Goal: Download file/media

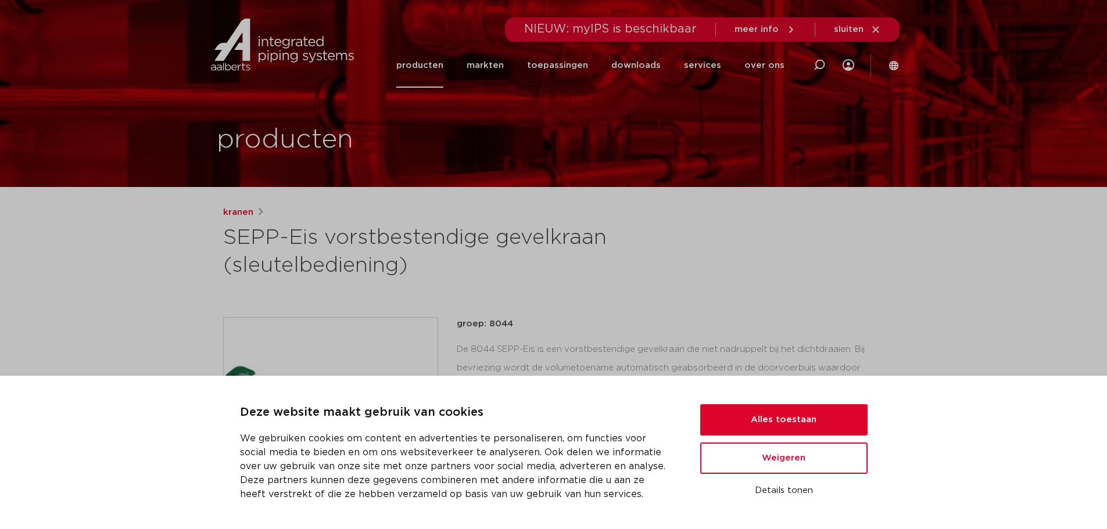
scroll to position [162, 0]
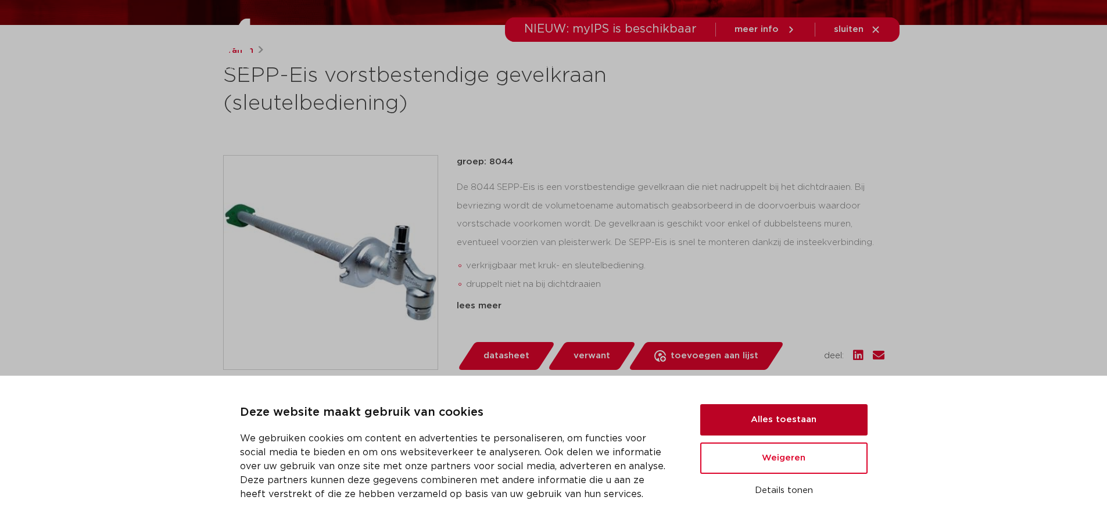
click at [826, 424] on button "Alles toestaan" at bounding box center [783, 419] width 167 height 31
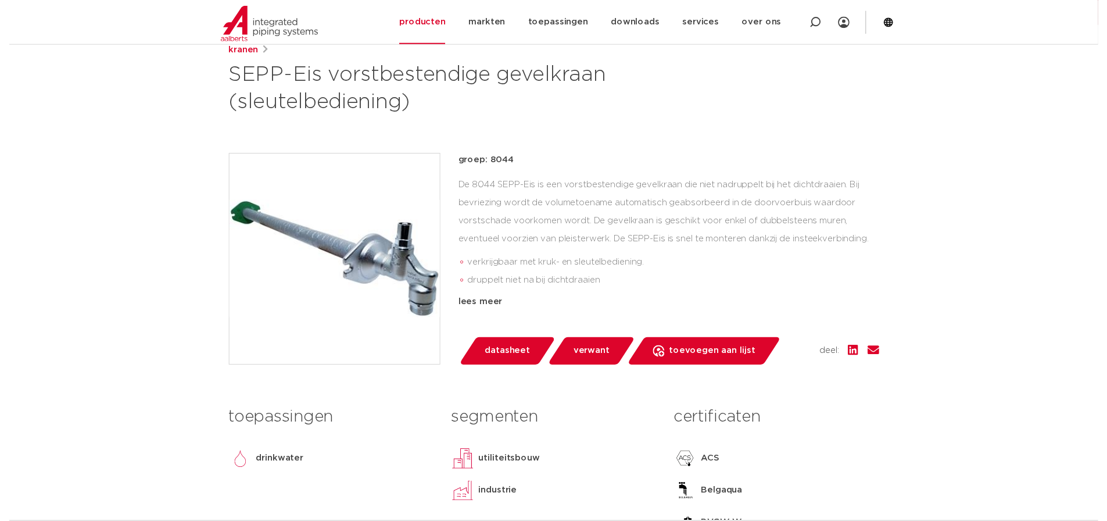
scroll to position [259, 0]
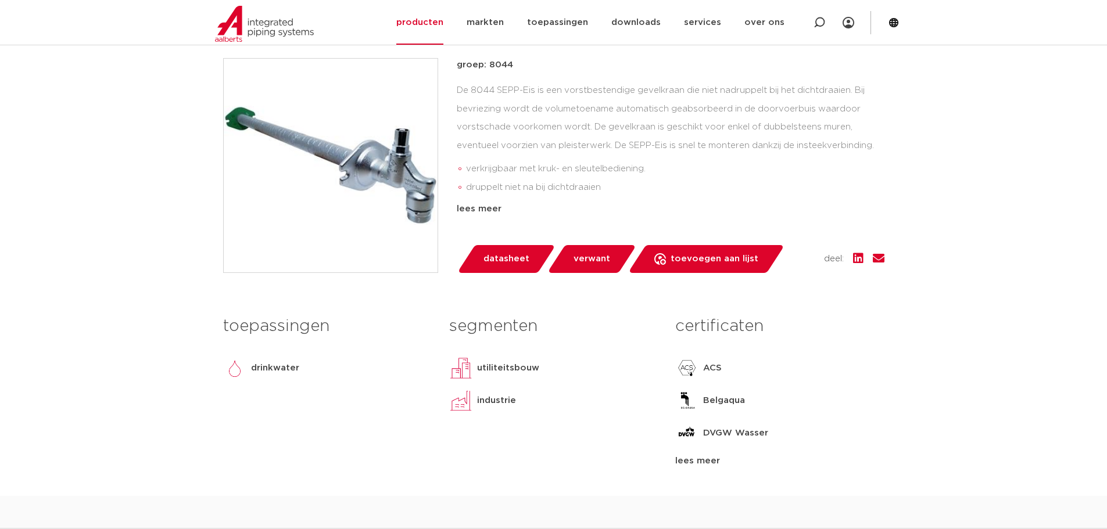
click at [500, 260] on span "datasheet" at bounding box center [506, 259] width 46 height 19
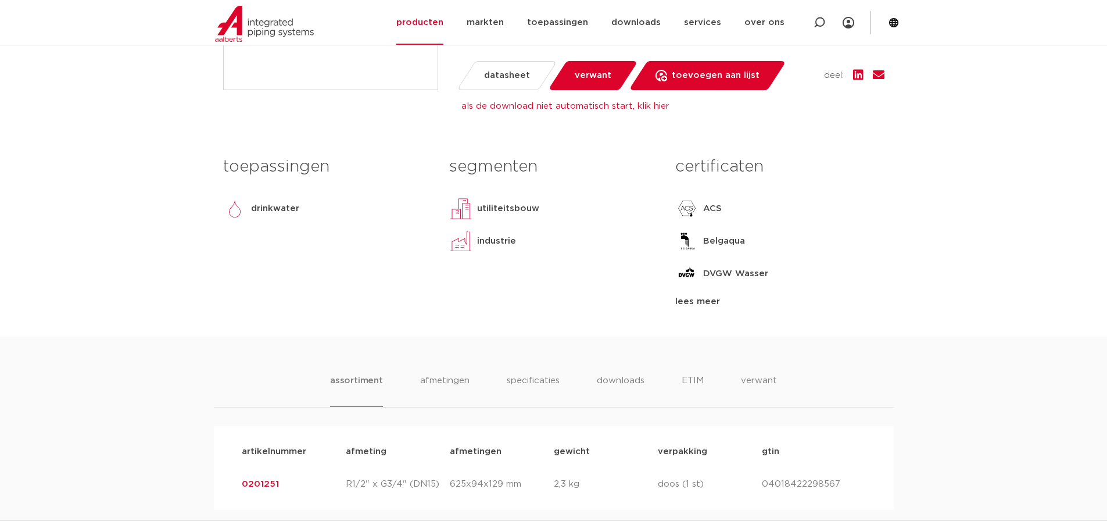
scroll to position [453, 0]
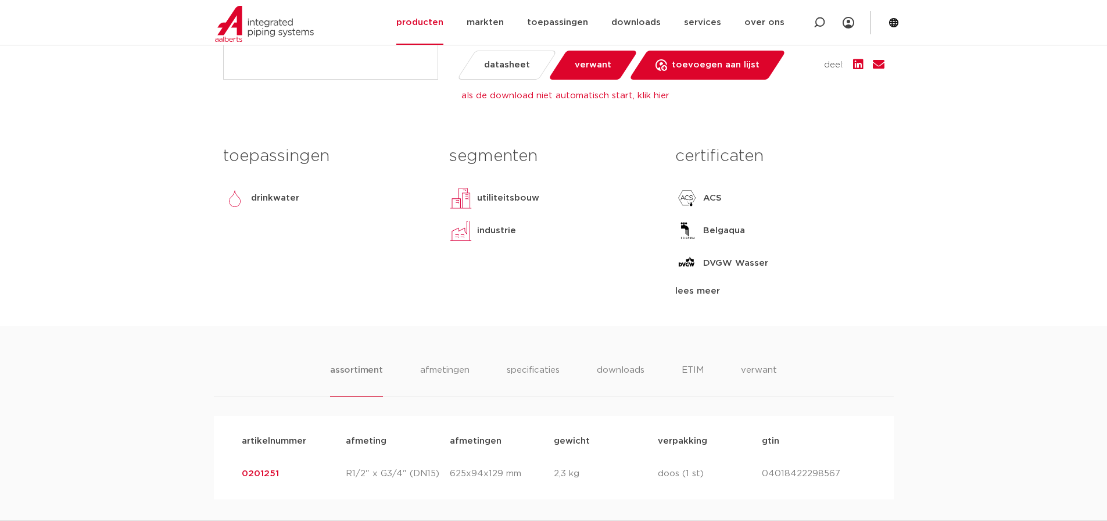
click at [257, 475] on link "0201251" at bounding box center [260, 473] width 37 height 9
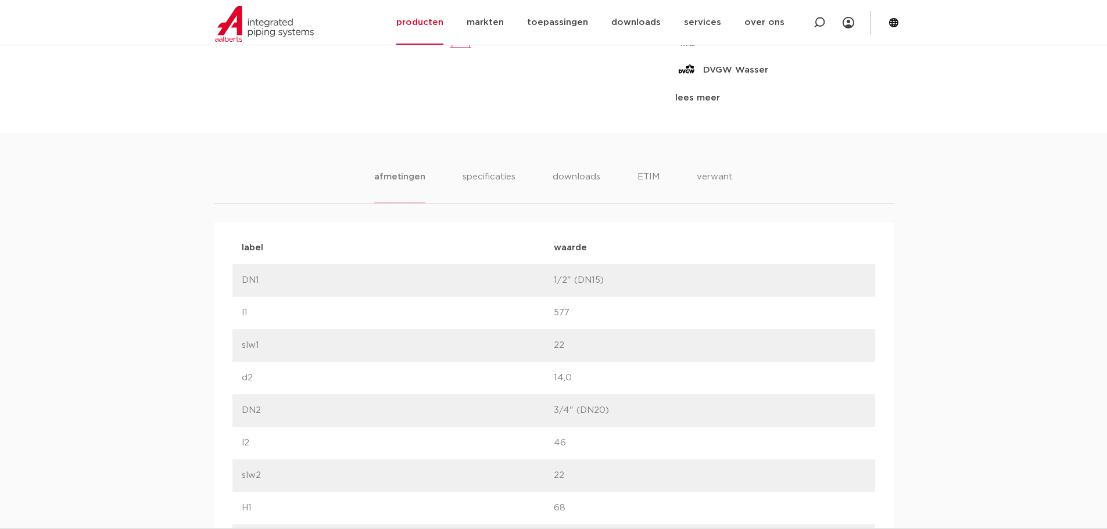
scroll to position [678, 0]
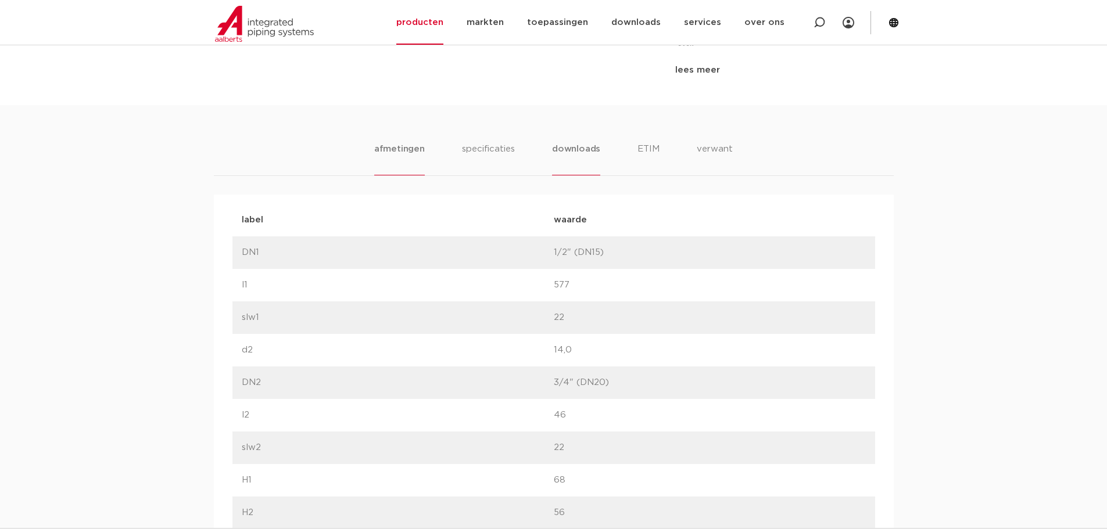
click at [568, 149] on li "downloads" at bounding box center [576, 158] width 48 height 33
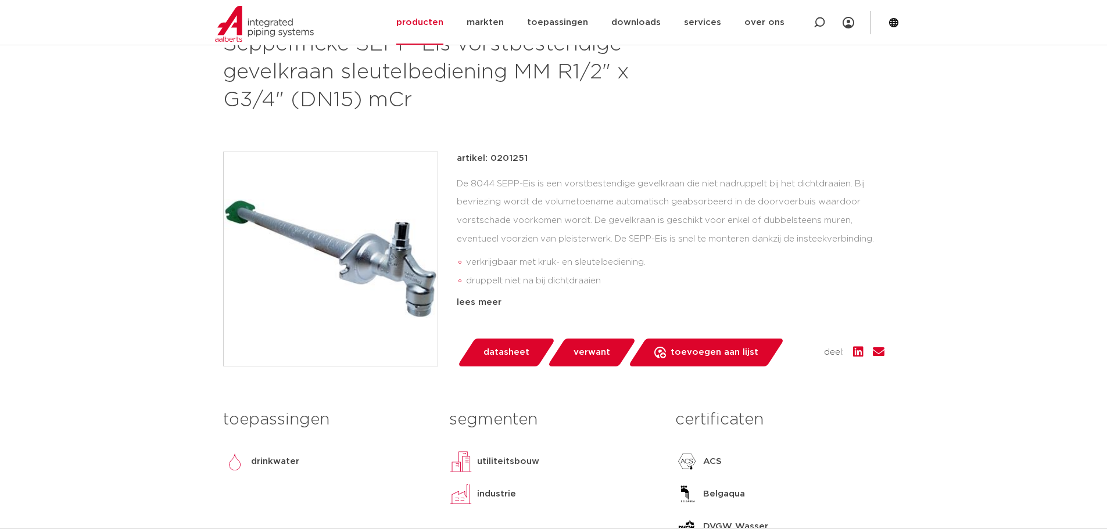
scroll to position [0, 0]
